Goal: Task Accomplishment & Management: Manage account settings

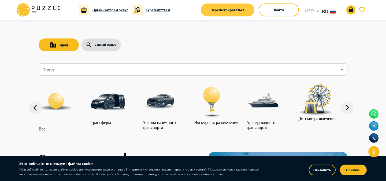
click at [235, 10] on button "Зарегистрироваться" at bounding box center [228, 9] width 54 height 13
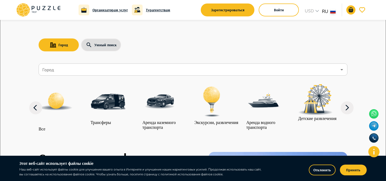
scroll to position [3, 0]
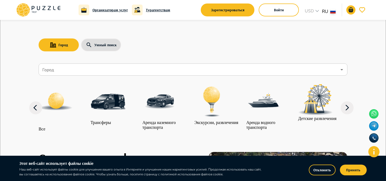
scroll to position [29, 0]
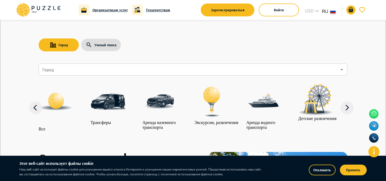
scroll to position [2, 0]
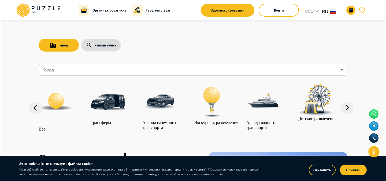
scroll to position [45, 0]
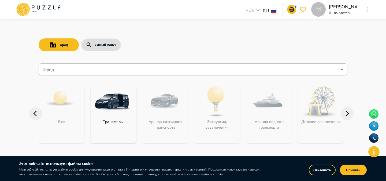
click at [321, 173] on button "Отклонить" at bounding box center [322, 169] width 27 height 11
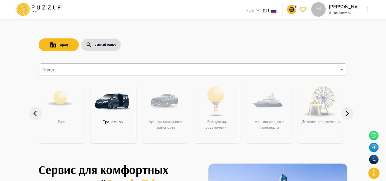
click at [366, 6] on div "M" at bounding box center [368, 10] width 6 height 10
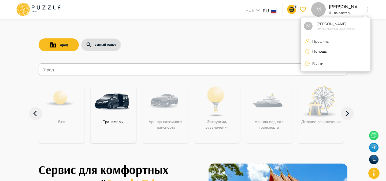
click at [305, 42] on li "Профиль" at bounding box center [336, 41] width 70 height 9
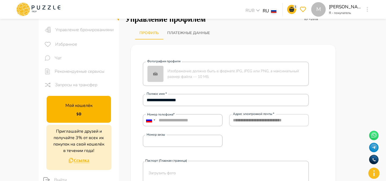
scroll to position [35, 0]
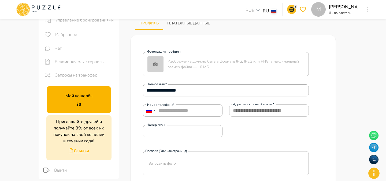
drag, startPoint x: 67, startPoint y: 102, endPoint x: 90, endPoint y: 104, distance: 23.1
click at [91, 104] on div "Мой кошелёк $ 0" at bounding box center [79, 99] width 64 height 27
click at [90, 104] on div "Мой кошелёк $ 0" at bounding box center [79, 99] width 64 height 27
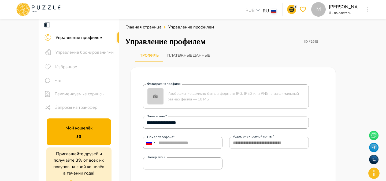
scroll to position [0, 0]
